Goal: Task Accomplishment & Management: Use online tool/utility

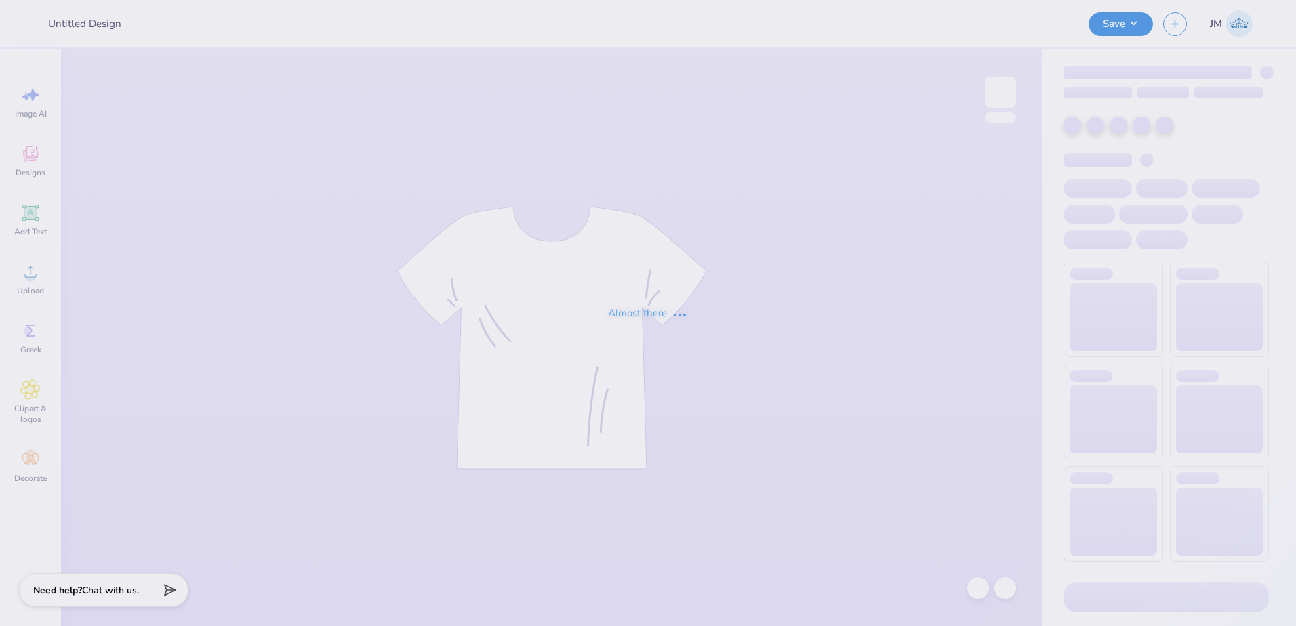
type input "fiji x Pi phi"
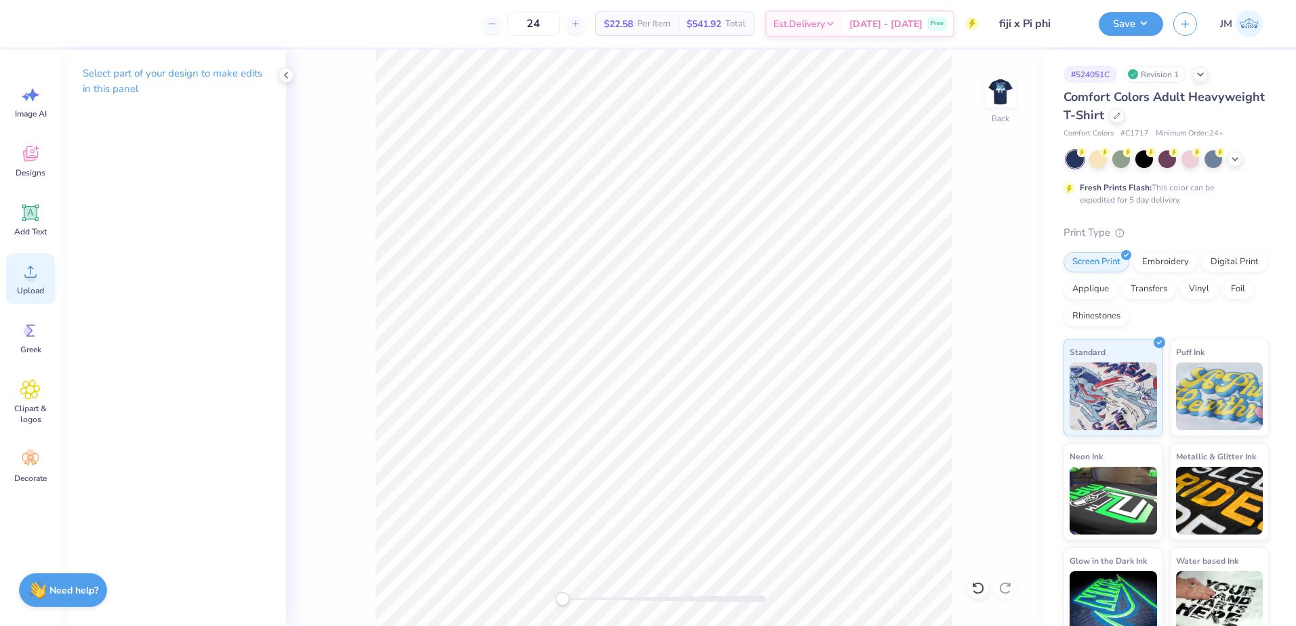
click at [40, 268] on icon at bounding box center [30, 272] width 20 height 20
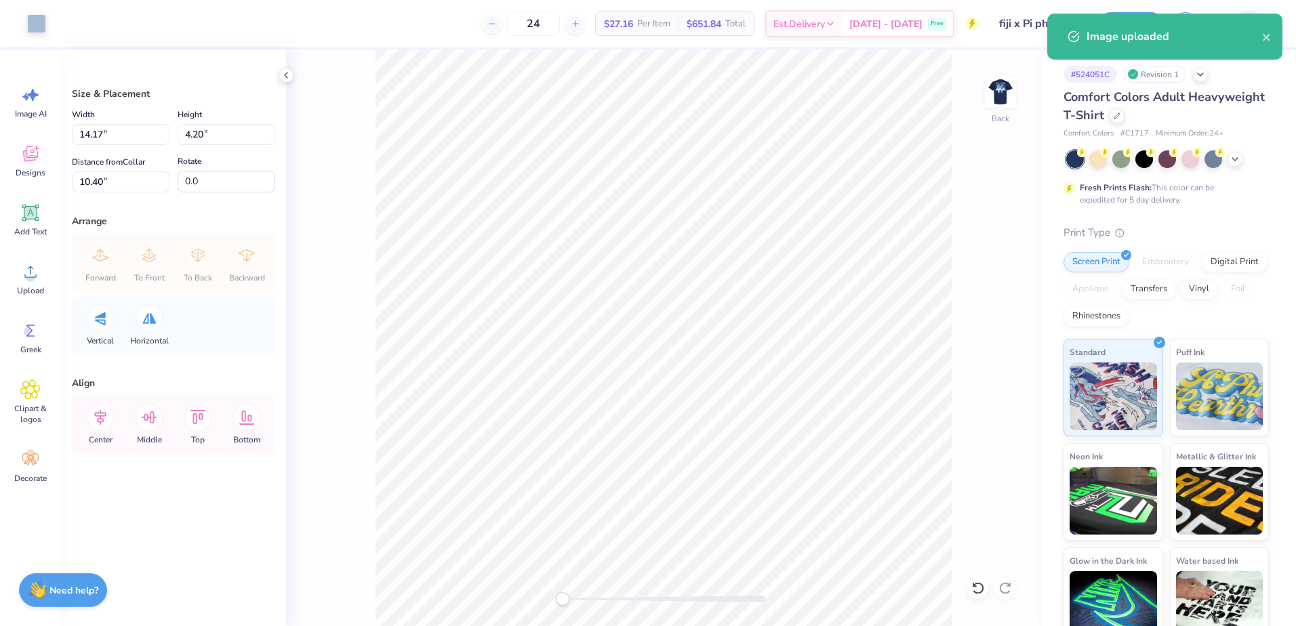
click at [136, 146] on div "Width 14.17 14.17 " Height 4.20 4.20 " Distance from Collar 10.40 10.40 " Rotat…" at bounding box center [173, 149] width 203 height 86
click at [136, 136] on input "14.17" at bounding box center [121, 134] width 98 height 21
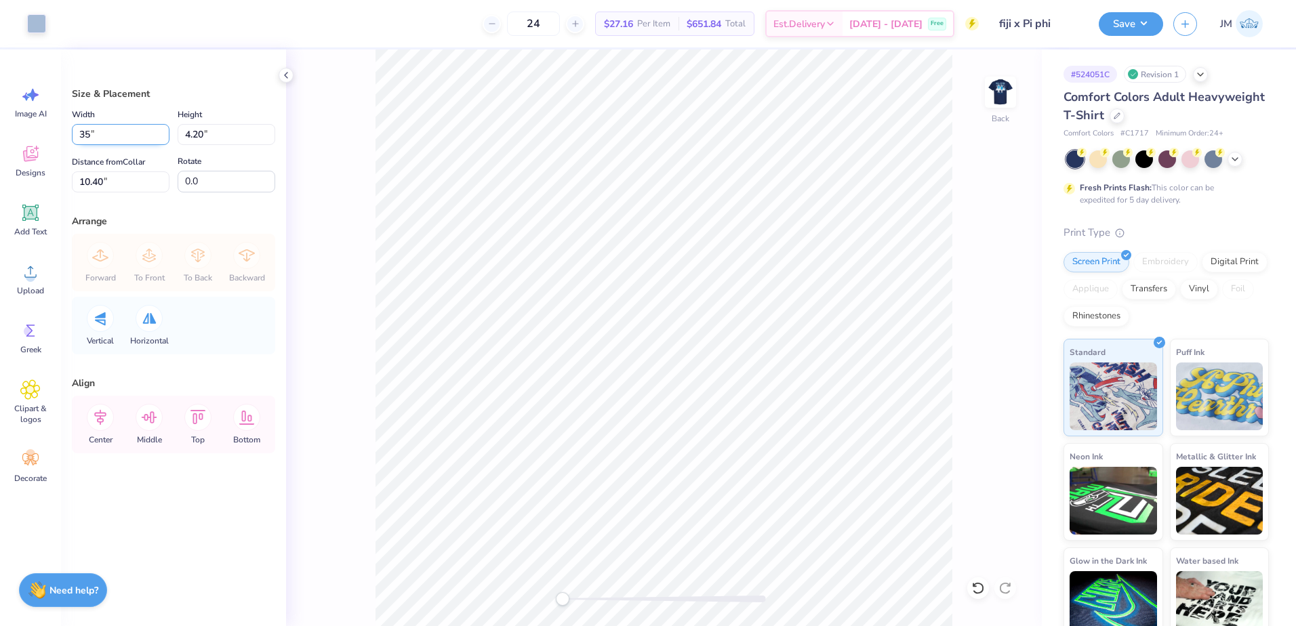
type input "3"
type input "3.50"
type input "1.04"
type input "11.98"
drag, startPoint x: 122, startPoint y: 142, endPoint x: 82, endPoint y: 136, distance: 40.3
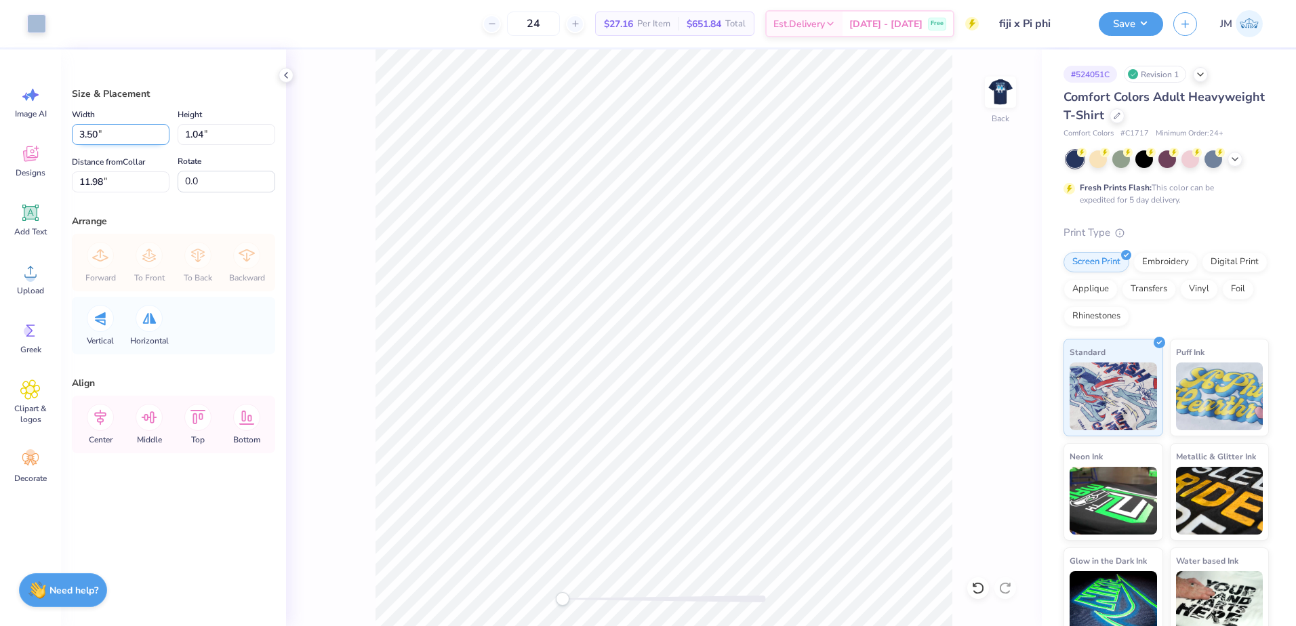
click at [82, 136] on input "3.50" at bounding box center [121, 134] width 98 height 21
type input "4.00"
type input "1.19"
type input "3.79"
drag, startPoint x: 102, startPoint y: 134, endPoint x: 20, endPoint y: 130, distance: 82.1
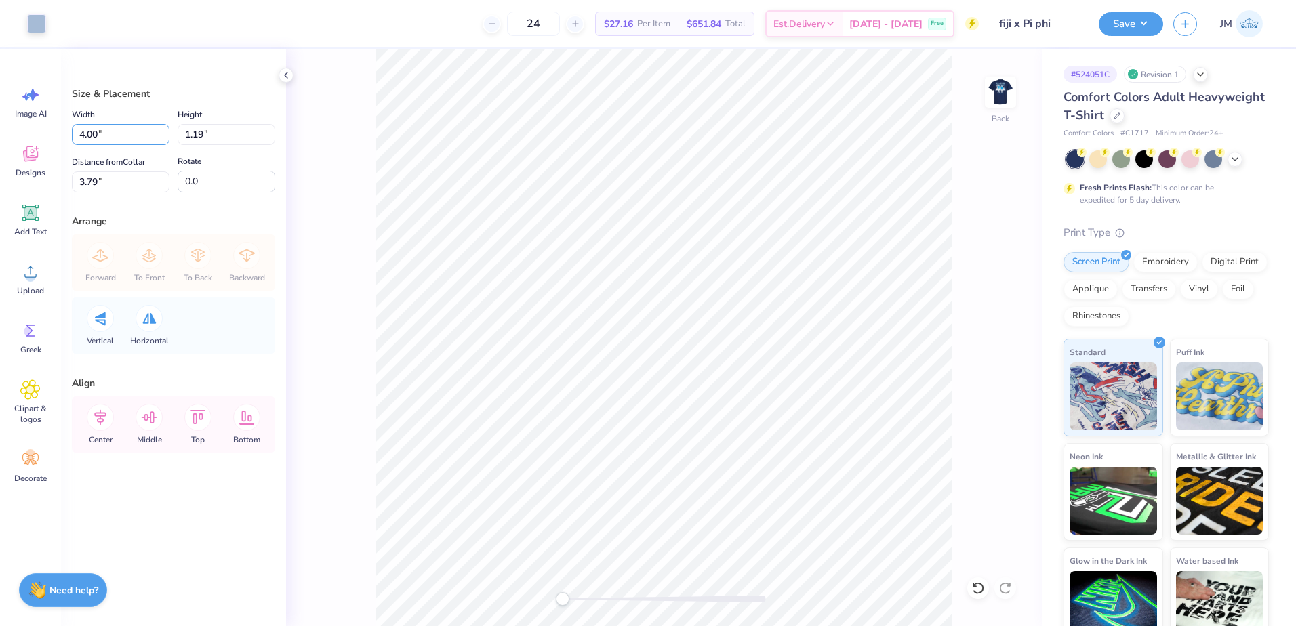
click at [22, 129] on div "Art colors 24 $27.16 Per Item $651.84 Total Est. Delivery [DATE] - [DATE] Free …" at bounding box center [648, 313] width 1296 height 626
type input "3.50"
type input "1.04"
type input "3.87"
drag, startPoint x: 116, startPoint y: 180, endPoint x: 15, endPoint y: 176, distance: 101.0
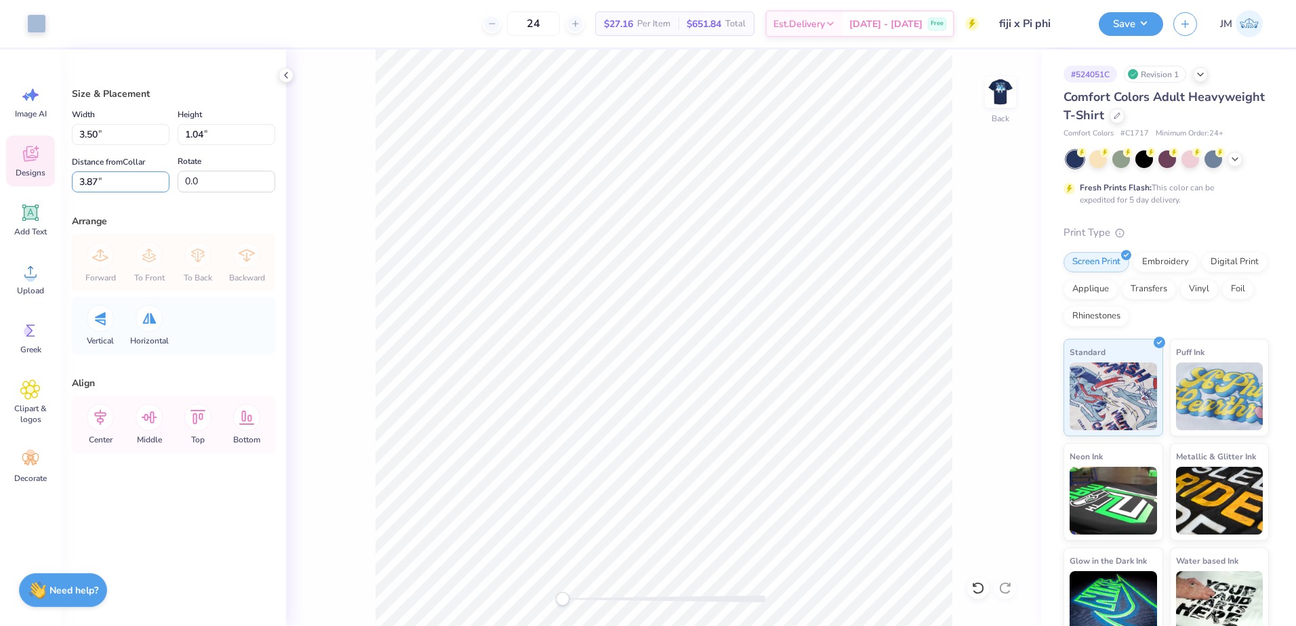
click at [15, 176] on div "Art colors 24 $27.16 Per Item $651.84 Total Est. Delivery [DATE] - [DATE] Free …" at bounding box center [648, 313] width 1296 height 626
type input "3"
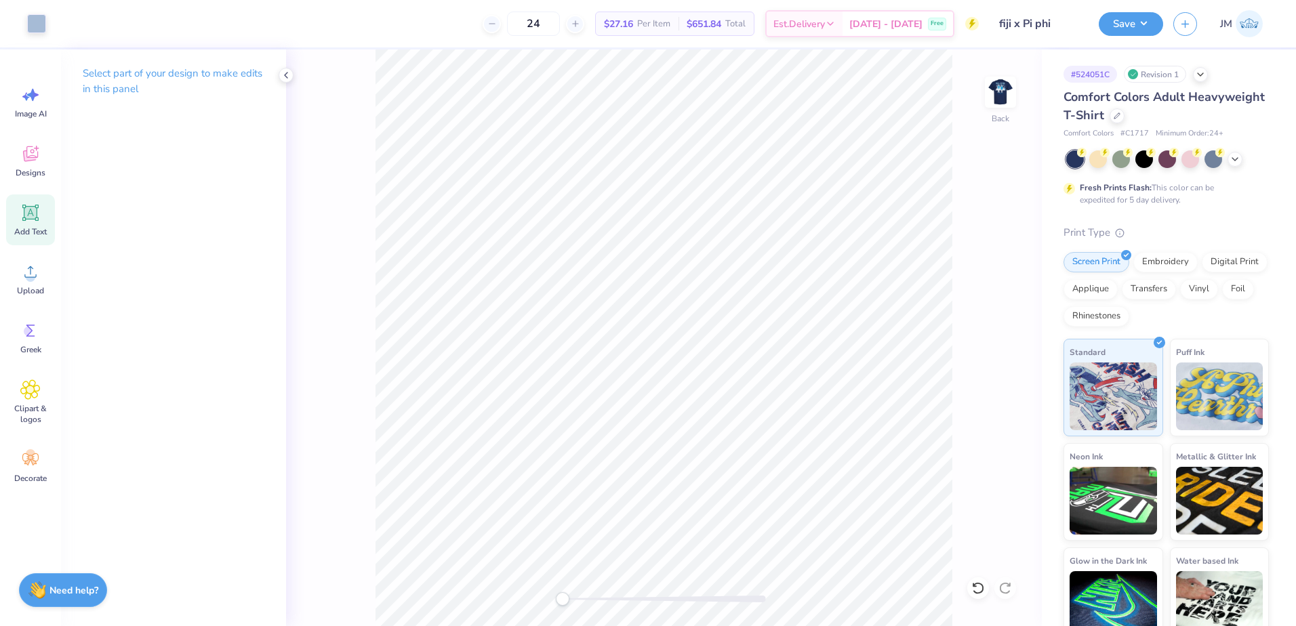
click at [31, 222] on icon at bounding box center [30, 213] width 20 height 20
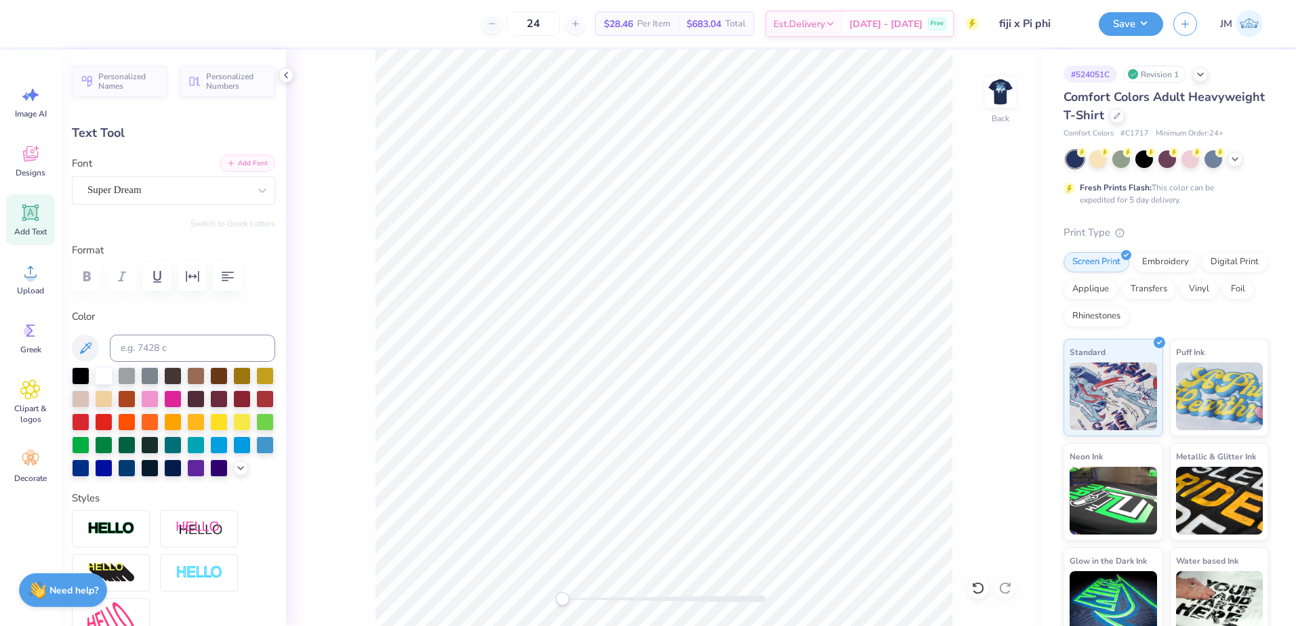
click at [239, 163] on button "Add Font" at bounding box center [248, 163] width 56 height 18
click at [174, 348] on input at bounding box center [192, 348] width 165 height 27
type input "651"
type textarea "FIJI X PI PHI"
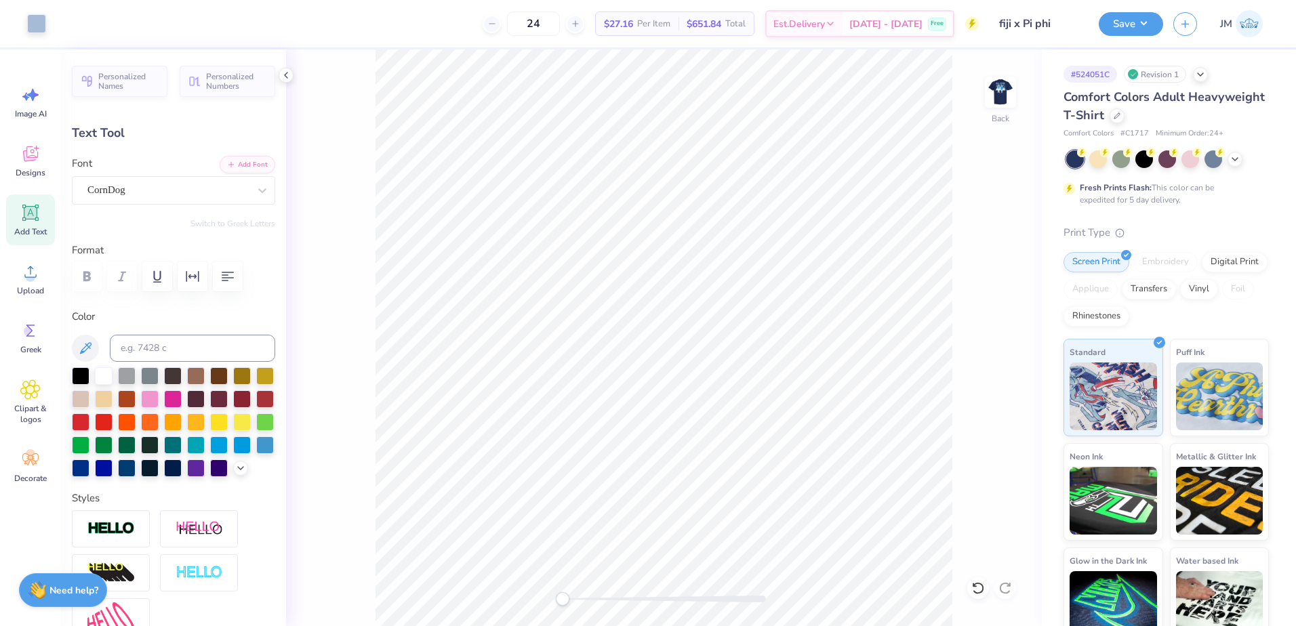
type input "14.17"
type input "1.24"
type input "11.88"
type input "4.91"
type input "0.43"
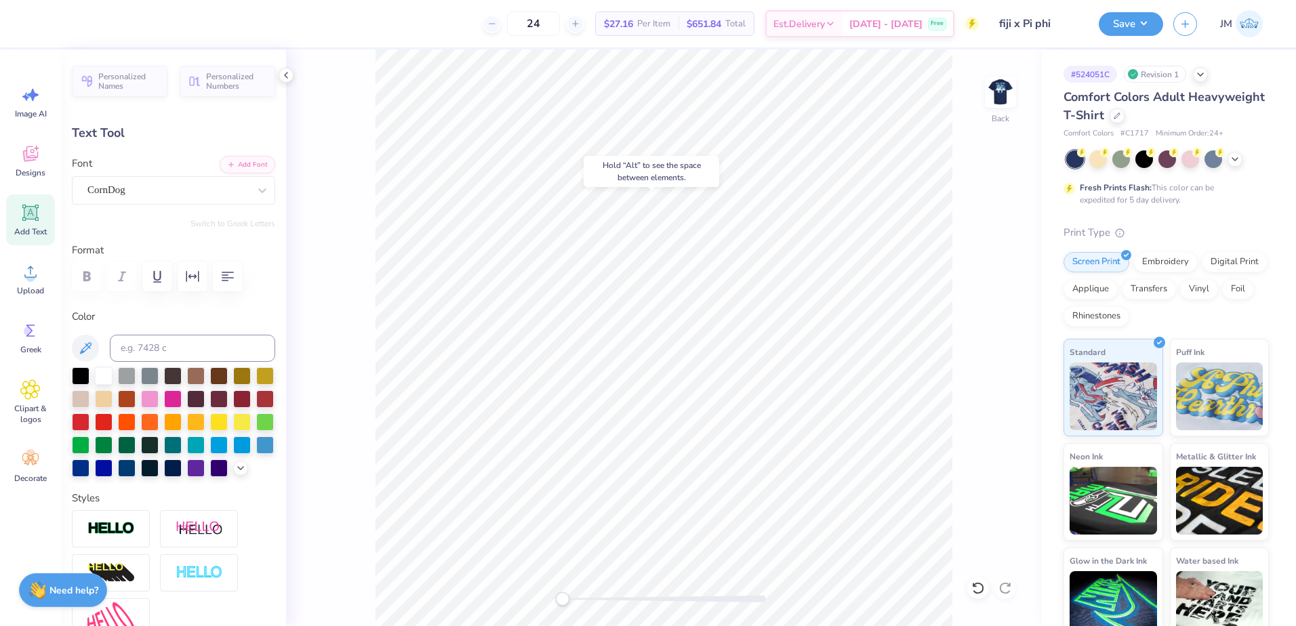
click at [646, 594] on div at bounding box center [663, 599] width 203 height 14
type input "4.22"
type input "3.11"
type input "0.27"
type input "4.37"
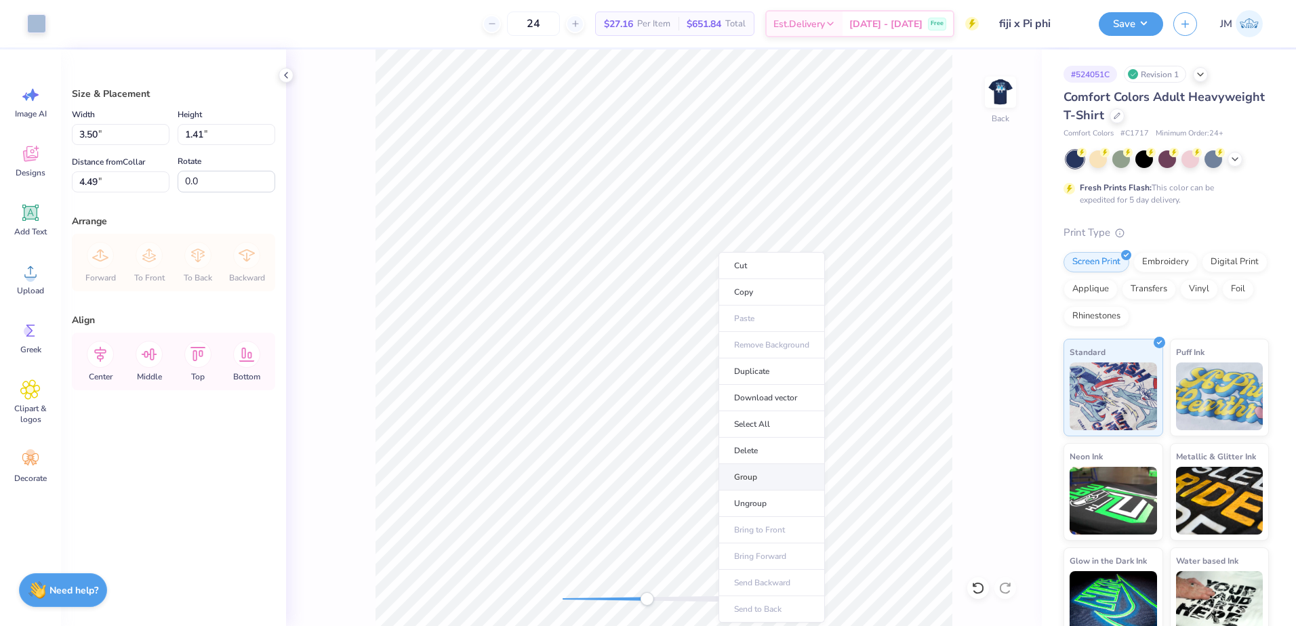
click at [749, 472] on li "Group" at bounding box center [771, 477] width 106 height 26
drag, startPoint x: 630, startPoint y: 600, endPoint x: 594, endPoint y: 600, distance: 36.6
click at [594, 600] on div at bounding box center [663, 599] width 203 height 7
drag, startPoint x: 119, startPoint y: 187, endPoint x: 29, endPoint y: 187, distance: 89.4
click at [35, 185] on div "Art colors 24 $27.16 Per Item $651.84 Total Est. Delivery [DATE] - [DATE] Free …" at bounding box center [648, 313] width 1296 height 626
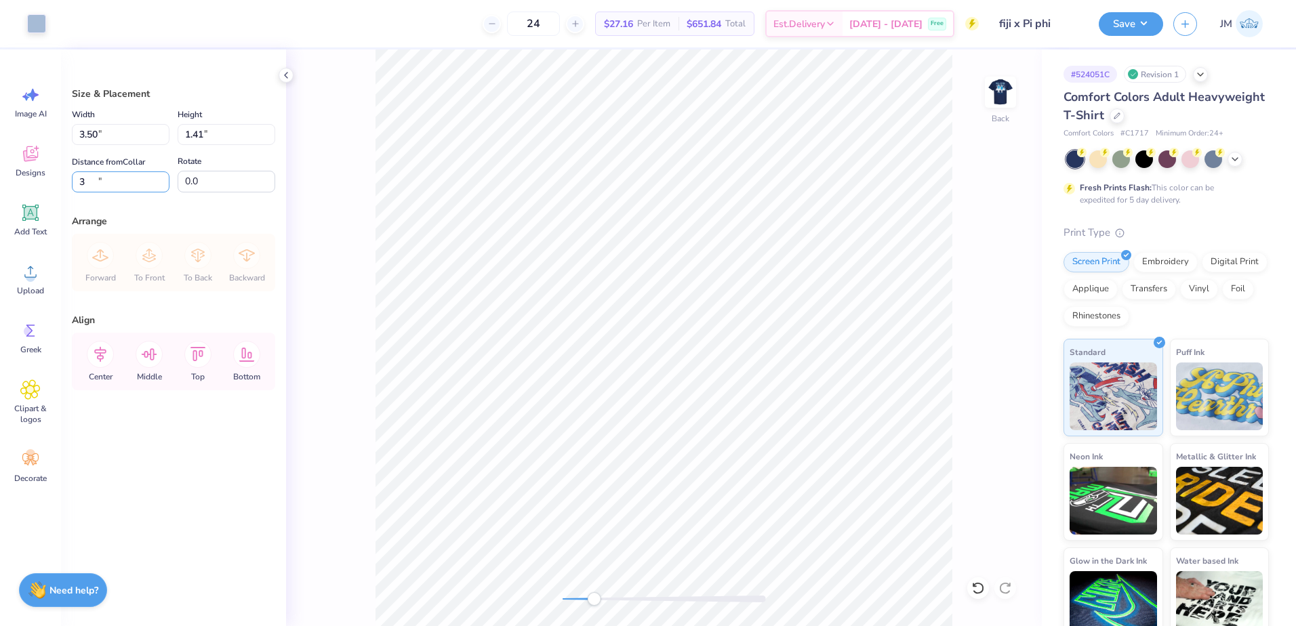
type input "3"
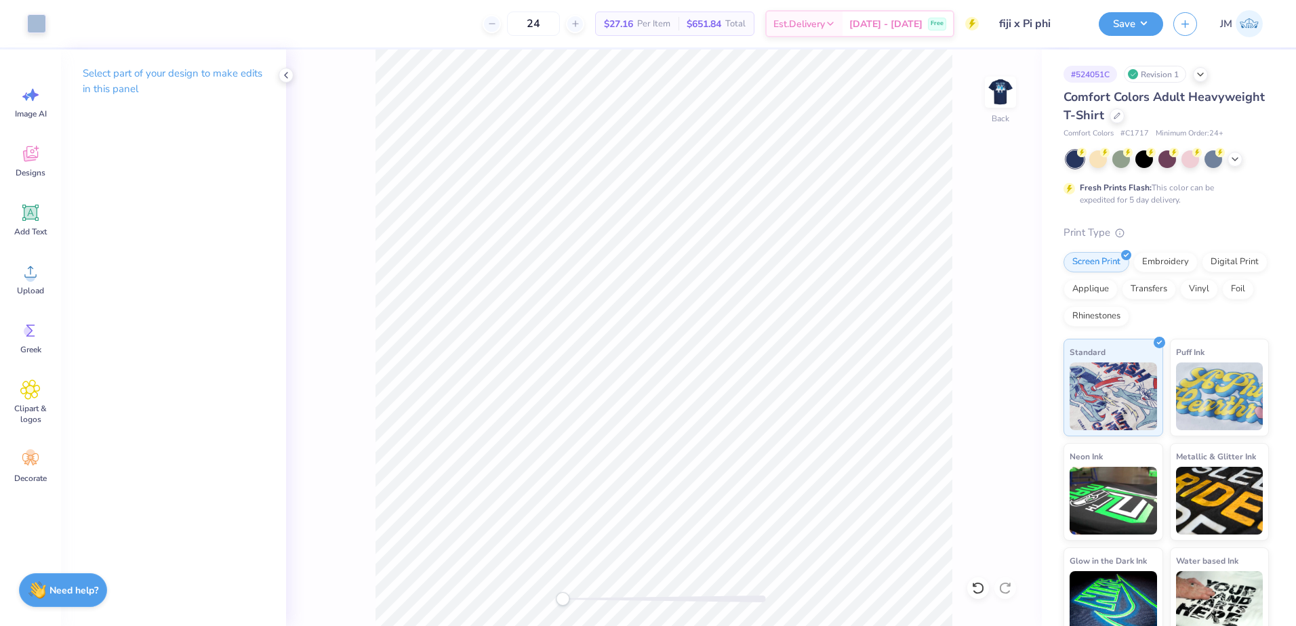
drag, startPoint x: 591, startPoint y: 603, endPoint x: 564, endPoint y: 593, distance: 28.3
click at [562, 604] on div "Accessibility label" at bounding box center [563, 599] width 14 height 14
click at [982, 75] on div "Back" at bounding box center [664, 337] width 756 height 577
click at [1007, 87] on img at bounding box center [1000, 92] width 54 height 54
click at [30, 284] on div "Upload" at bounding box center [30, 278] width 49 height 51
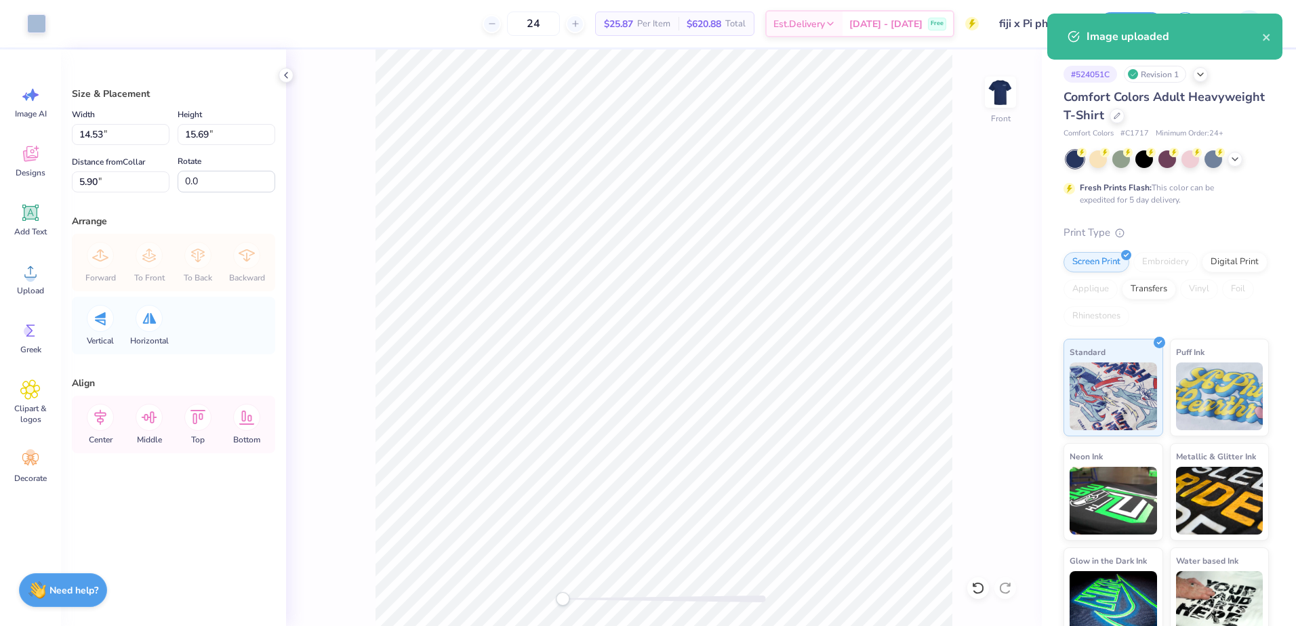
type input "12.21"
type input "13.19"
type input "8.41"
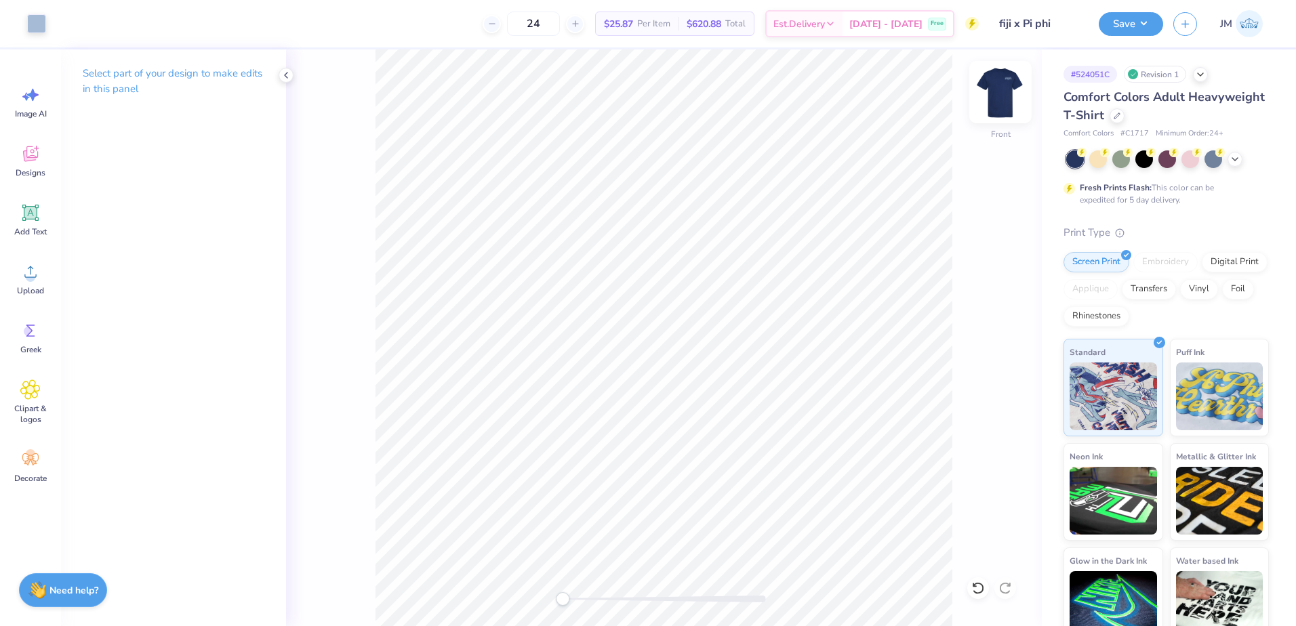
click at [1014, 104] on img at bounding box center [1000, 92] width 54 height 54
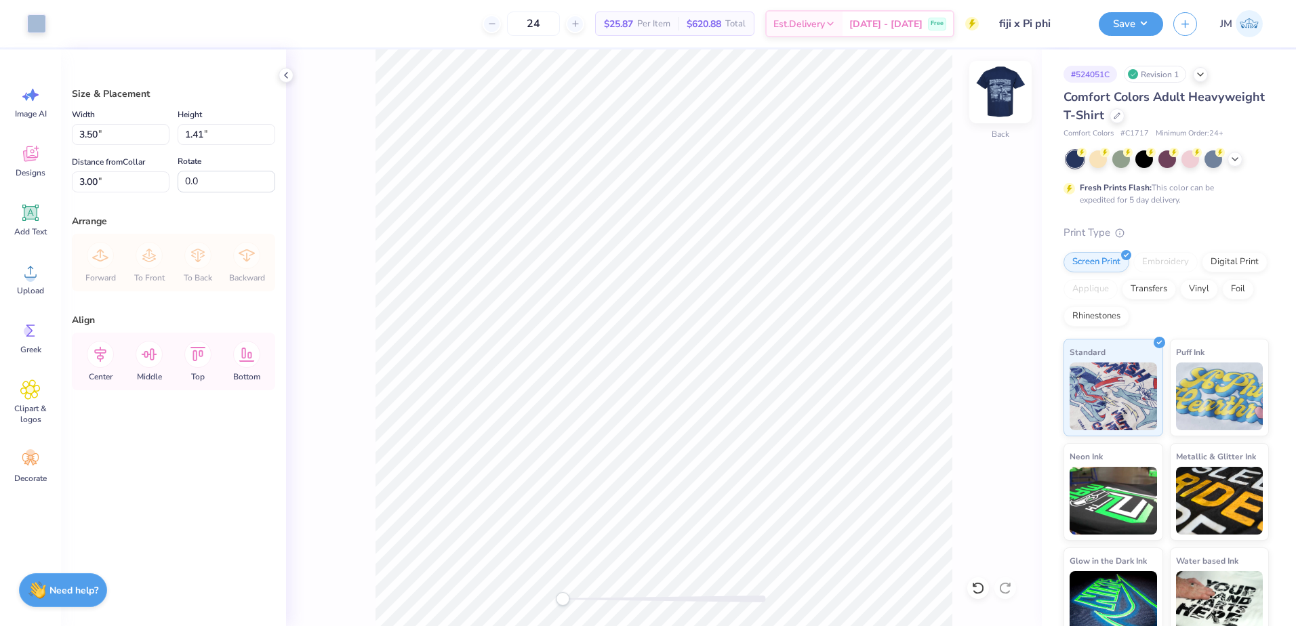
click at [997, 89] on img at bounding box center [1000, 92] width 54 height 54
click at [789, 445] on li "Ungroup" at bounding box center [812, 448] width 106 height 26
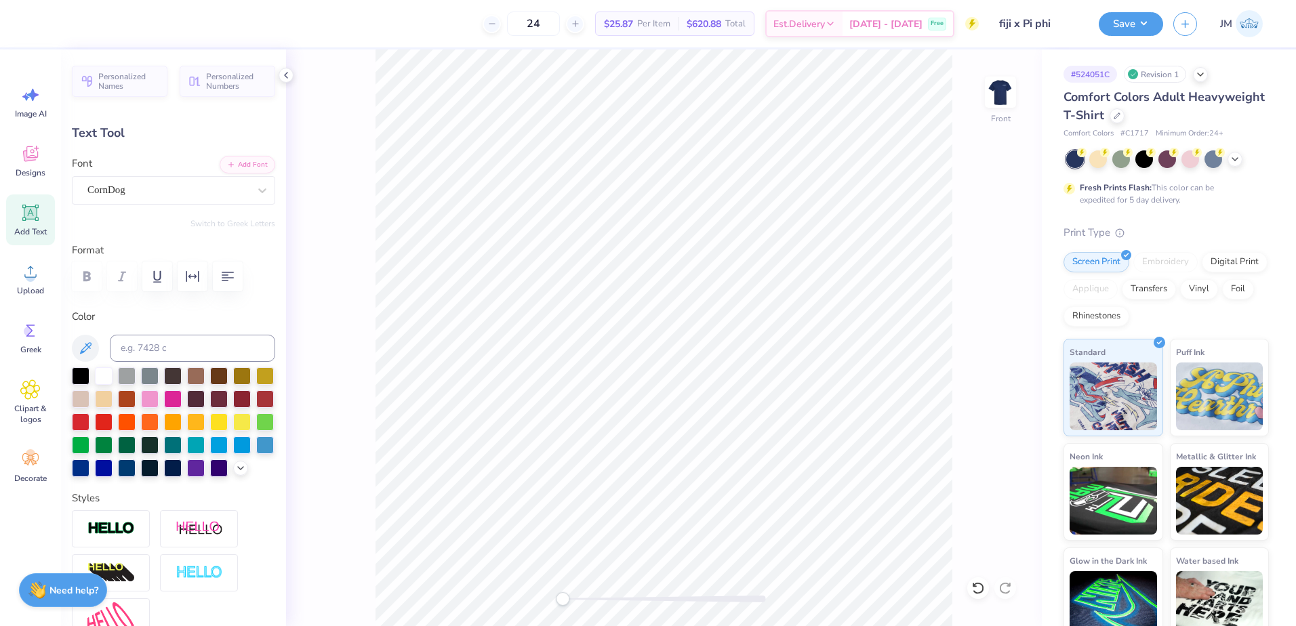
type input "9.22"
type input "0.81"
type input "4.86"
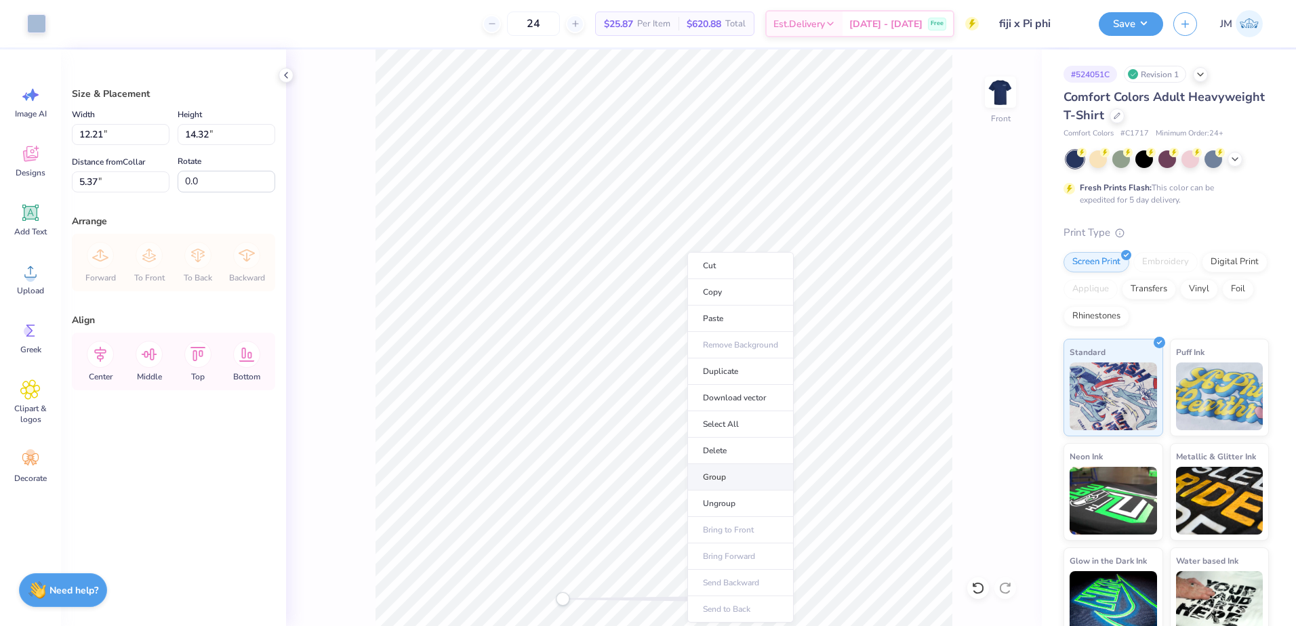
click at [743, 480] on li "Group" at bounding box center [740, 477] width 106 height 26
click at [122, 140] on input "12.21" at bounding box center [121, 134] width 98 height 21
type input "12.00"
type input "14.07"
click at [126, 182] on input "5.49" at bounding box center [121, 181] width 98 height 21
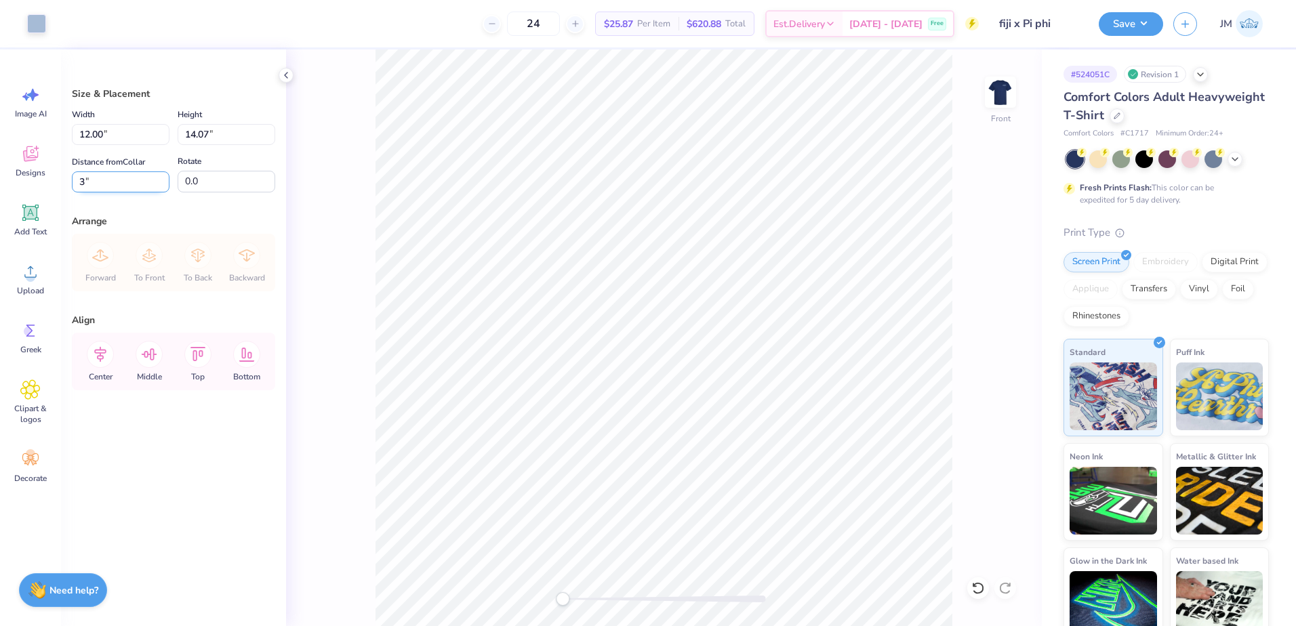
type input "3"
click at [108, 356] on icon at bounding box center [100, 354] width 27 height 27
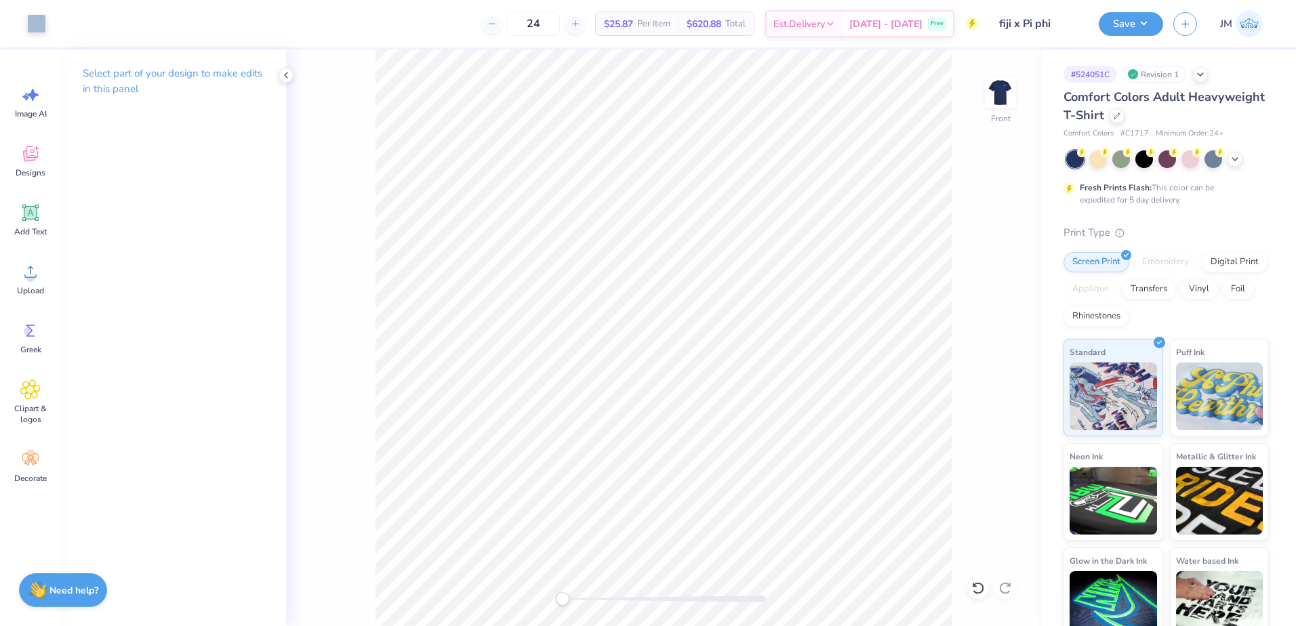
click at [520, 598] on div "Front" at bounding box center [664, 337] width 756 height 577
click at [1009, 87] on img at bounding box center [1000, 92] width 54 height 54
click at [1016, 100] on img at bounding box center [1000, 92] width 54 height 54
click at [1149, 7] on div "Save JM" at bounding box center [1196, 23] width 197 height 47
click at [1141, 23] on button "Save" at bounding box center [1130, 22] width 64 height 24
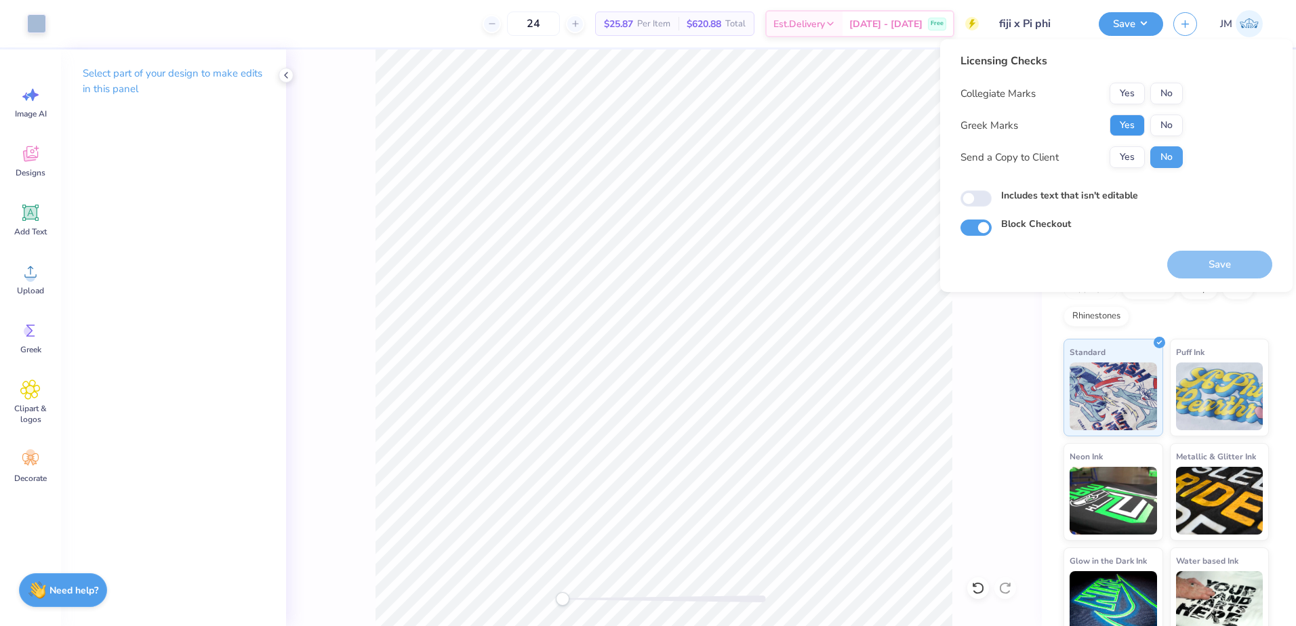
click at [1121, 129] on button "Yes" at bounding box center [1126, 126] width 35 height 22
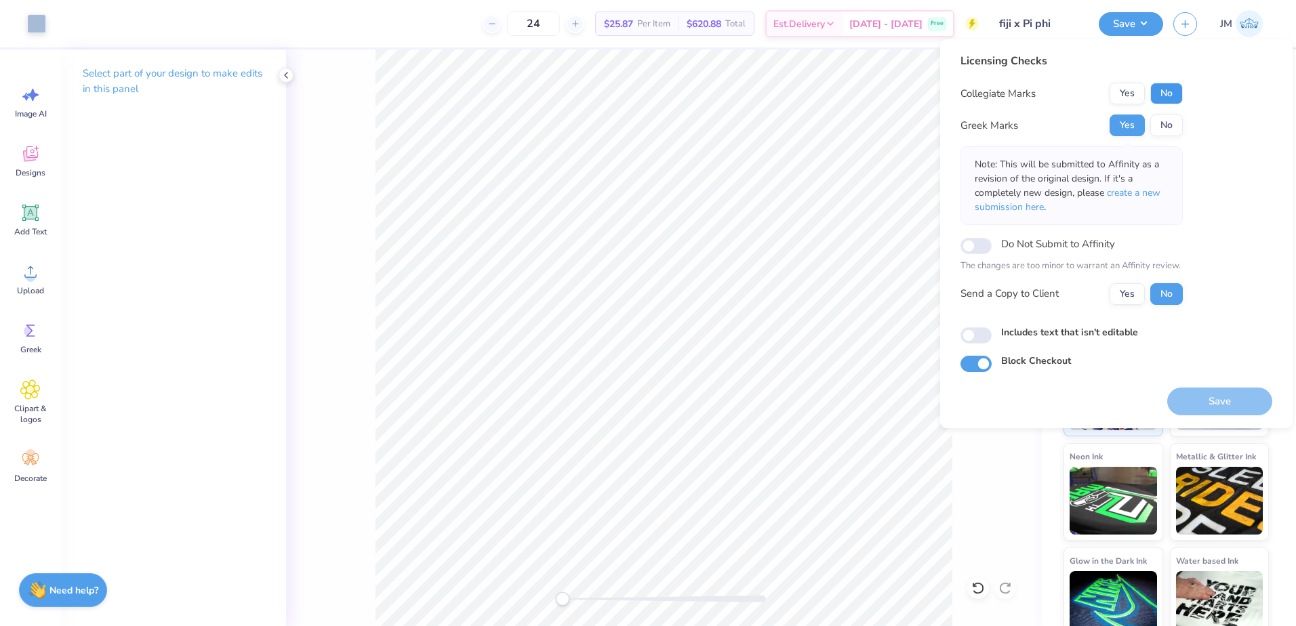
click at [1164, 84] on button "No" at bounding box center [1166, 94] width 33 height 22
click at [1228, 398] on button "Save" at bounding box center [1219, 402] width 105 height 28
